Goal: Transaction & Acquisition: Purchase product/service

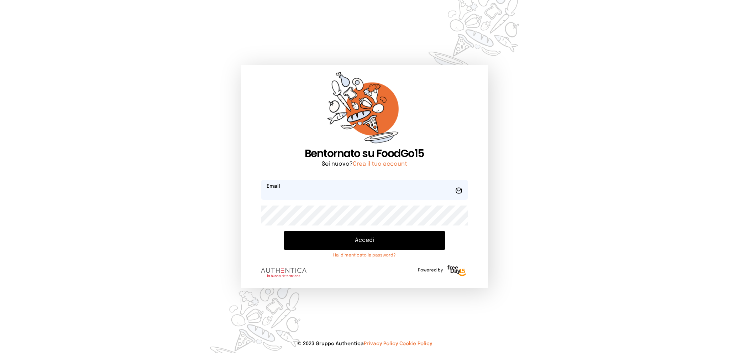
type input "**********"
click at [332, 237] on button "Accedi" at bounding box center [364, 240] width 161 height 19
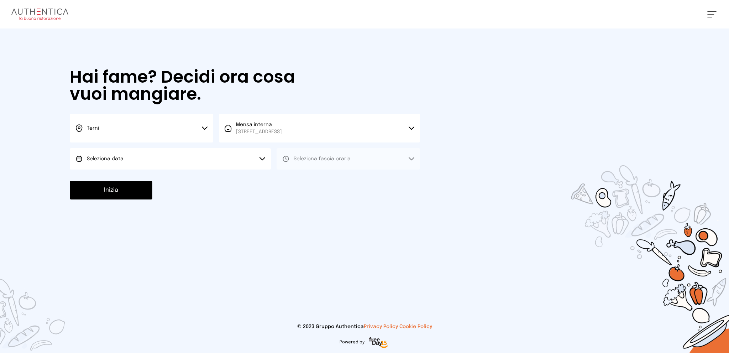
click at [204, 159] on button "Seleziona data" at bounding box center [170, 158] width 201 height 21
click at [205, 175] on li "[DATE], [DATE]" at bounding box center [170, 178] width 201 height 19
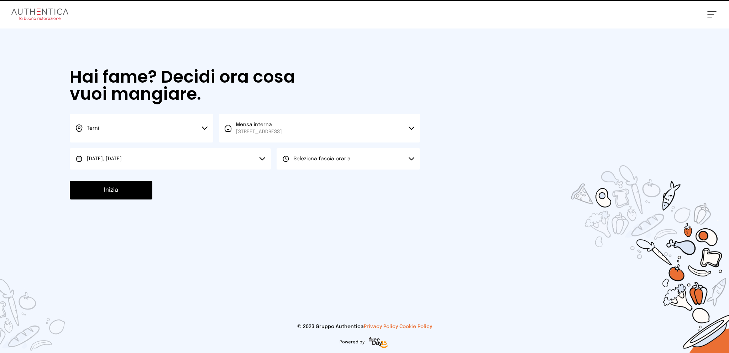
click at [292, 158] on div "Seleziona fascia oraria" at bounding box center [316, 158] width 68 height 7
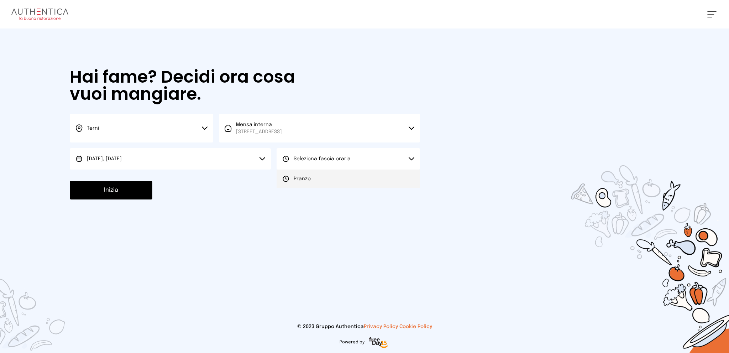
click at [296, 174] on li "Pranzo" at bounding box center [348, 178] width 143 height 19
click at [130, 189] on button "Inizia" at bounding box center [111, 190] width 83 height 19
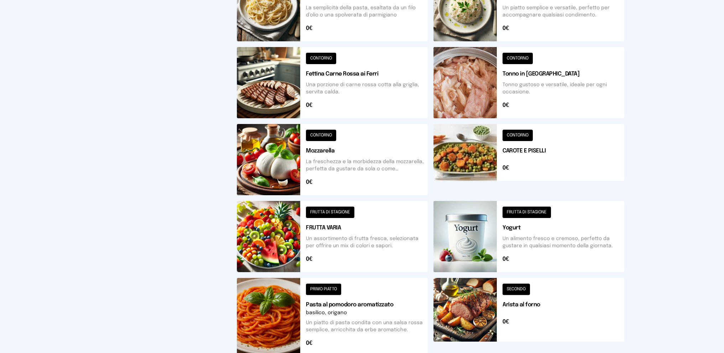
scroll to position [214, 0]
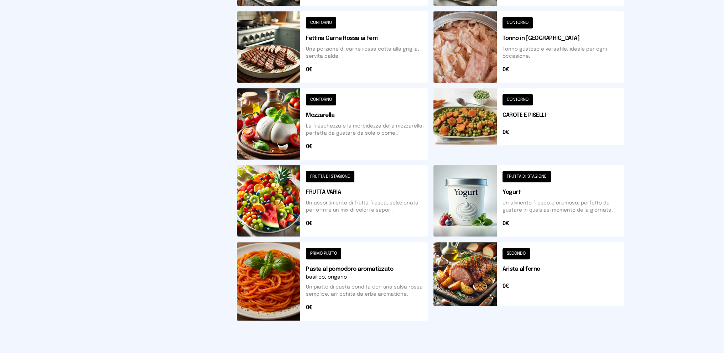
click at [562, 115] on button at bounding box center [528, 123] width 191 height 71
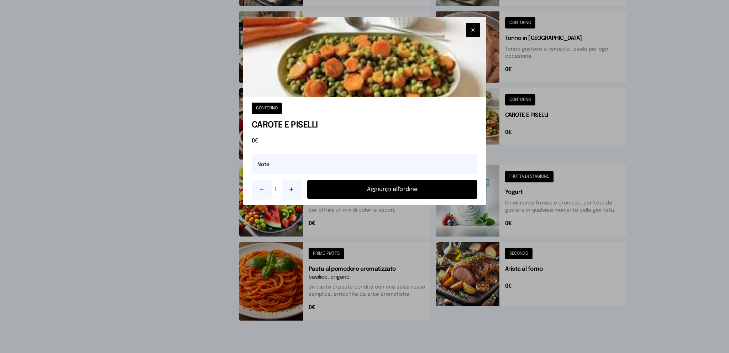
click at [294, 188] on icon at bounding box center [292, 190] width 6 height 6
click at [333, 188] on button "Aggiungi all'ordine" at bounding box center [392, 189] width 171 height 19
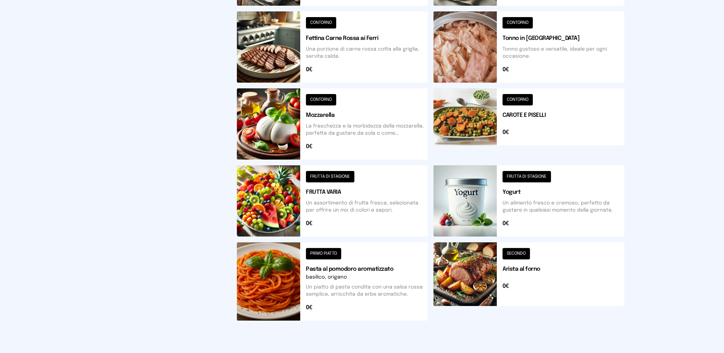
scroll to position [244, 0]
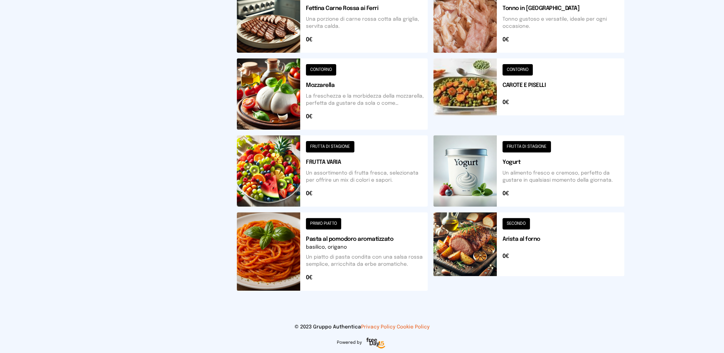
click at [557, 255] on button at bounding box center [528, 251] width 191 height 78
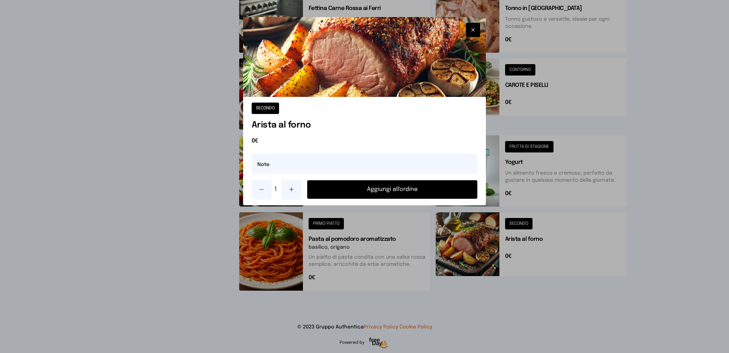
click at [291, 186] on button at bounding box center [292, 189] width 20 height 20
click at [326, 189] on button "Aggiungi all'ordine" at bounding box center [392, 189] width 171 height 19
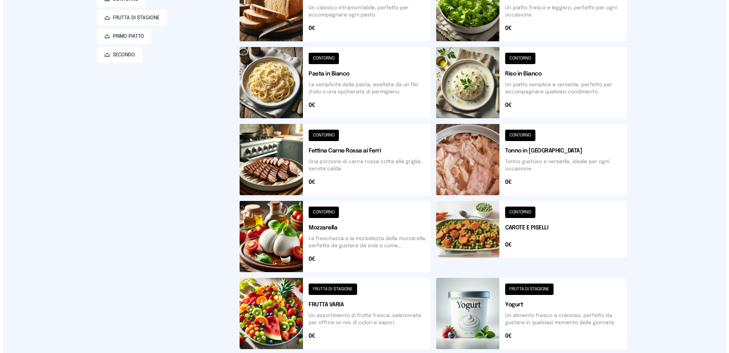
scroll to position [0, 0]
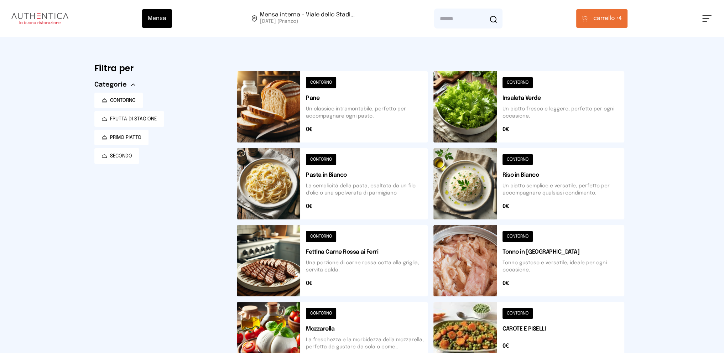
click at [602, 22] on span "carrello •" at bounding box center [605, 18] width 25 height 9
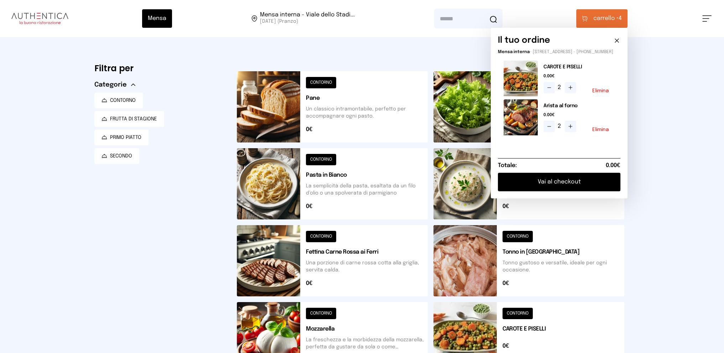
click at [550, 90] on icon at bounding box center [549, 88] width 6 height 6
click at [668, 88] on div "Mensa Mensa interna - Viale dello Stadi... [DATE] ([GEOGRAPHIC_DATA]) [GEOGRAPH…" at bounding box center [362, 298] width 724 height 597
click at [662, 196] on div "Mensa Mensa interna - Viale dello Stadi... [DATE] ([GEOGRAPHIC_DATA]) [GEOGRAPH…" at bounding box center [362, 298] width 724 height 597
click at [620, 38] on icon at bounding box center [616, 40] width 7 height 7
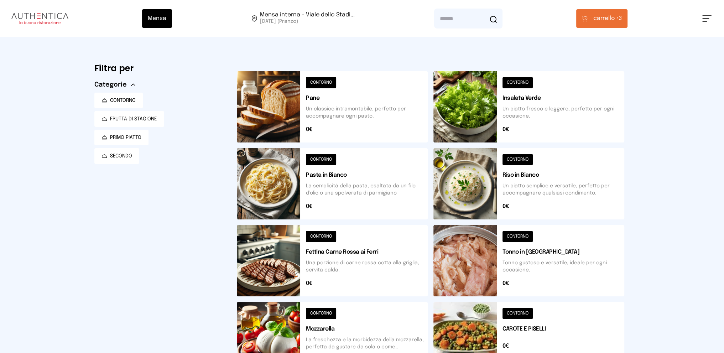
click at [538, 170] on button at bounding box center [528, 183] width 191 height 71
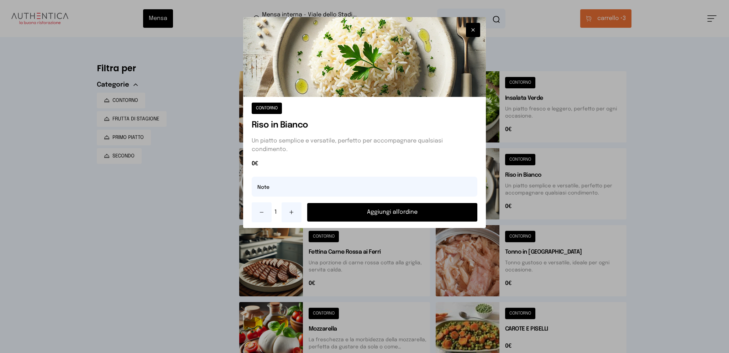
click at [409, 215] on button "Aggiungi all'ordine" at bounding box center [392, 212] width 171 height 19
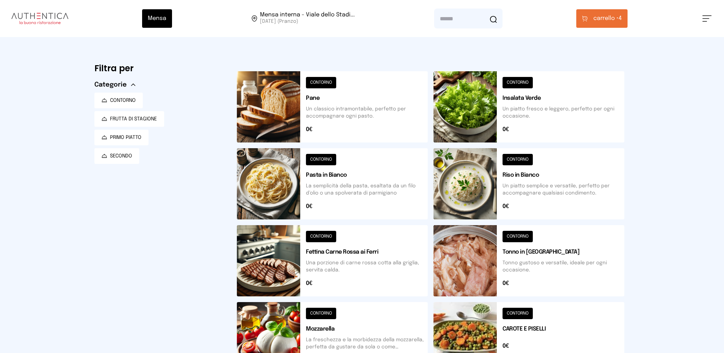
click at [591, 15] on button "carrello • 4" at bounding box center [601, 18] width 51 height 19
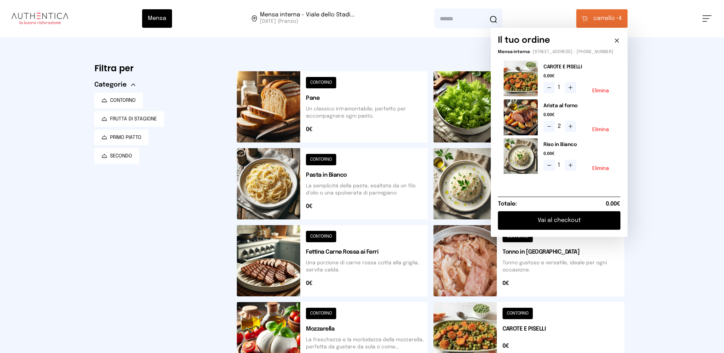
click at [551, 129] on icon at bounding box center [549, 127] width 6 height 6
click at [545, 224] on button "Vai al checkout" at bounding box center [559, 220] width 122 height 19
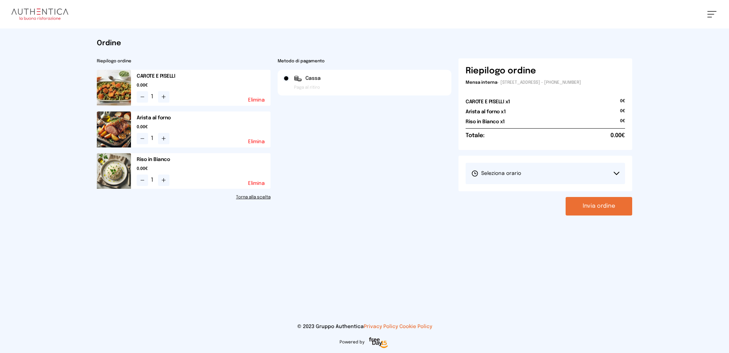
click at [541, 172] on button "Seleziona orario" at bounding box center [546, 173] width 160 height 21
click at [541, 191] on li "1° Turno (13:00 - 15:00)" at bounding box center [546, 193] width 160 height 19
click at [582, 207] on button "Invia ordine" at bounding box center [599, 206] width 67 height 19
